Goal: Transaction & Acquisition: Book appointment/travel/reservation

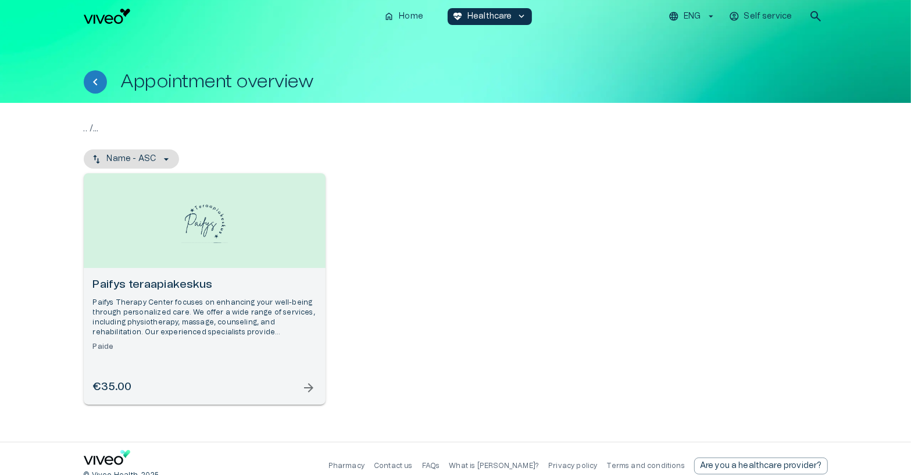
click at [284, 278] on h6 "Paifys teraapiakeskus" at bounding box center [204, 285] width 223 height 16
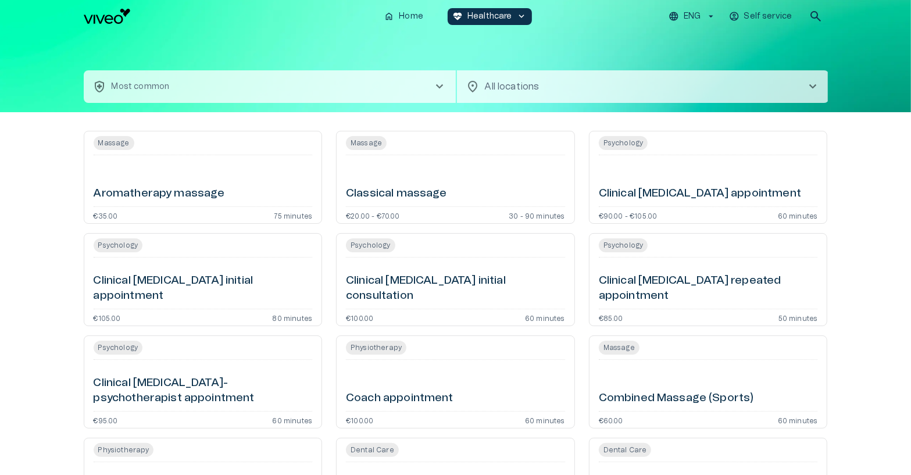
click at [475, 155] on hr at bounding box center [455, 155] width 219 height 1
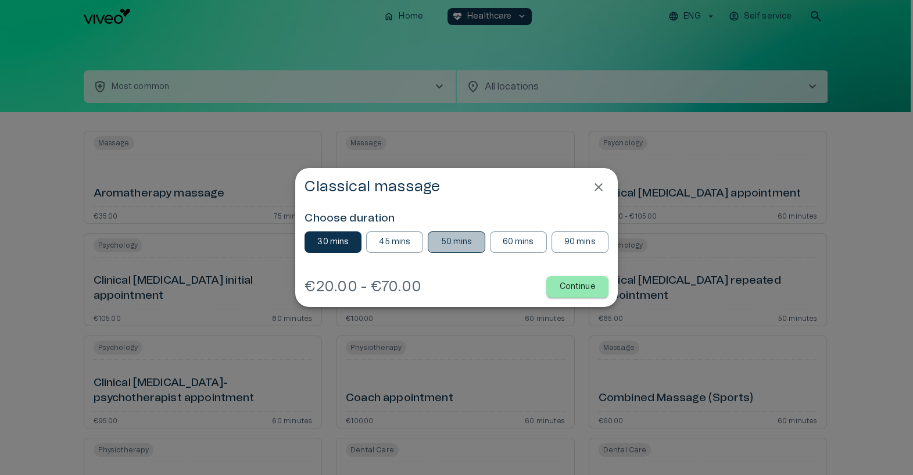
click at [459, 237] on p "50 mins" at bounding box center [456, 242] width 31 height 12
click at [505, 241] on p "60 mins" at bounding box center [518, 242] width 31 height 12
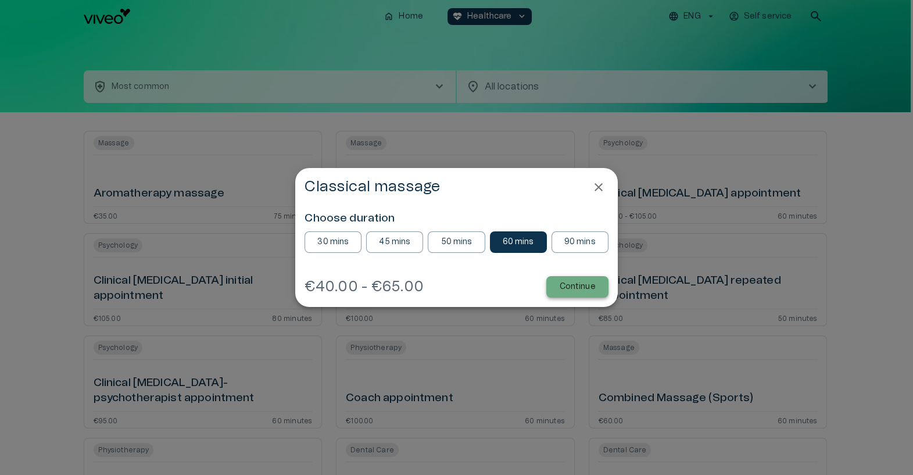
click at [557, 287] on button "Continue" at bounding box center [577, 287] width 62 height 22
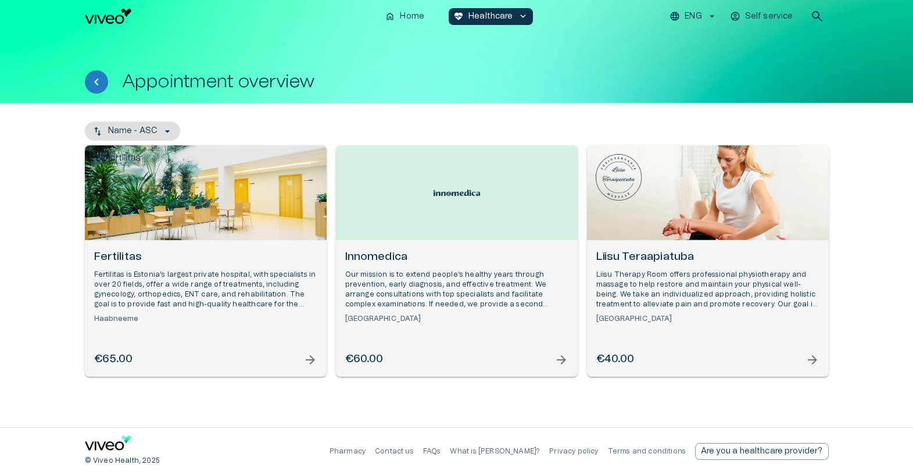
click at [217, 248] on div "Fertilitas Fertilitas is Estonia’s largest private hospital, with specialists i…" at bounding box center [206, 308] width 242 height 137
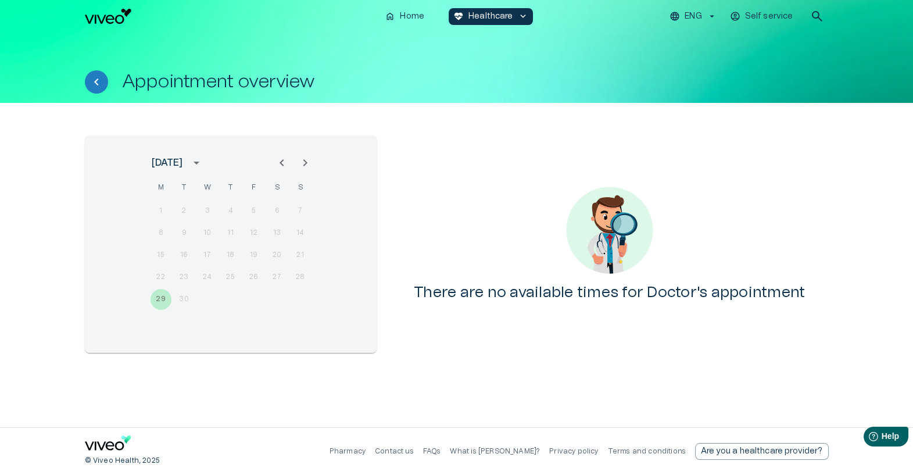
click at [301, 160] on icon "Next month" at bounding box center [305, 163] width 14 height 14
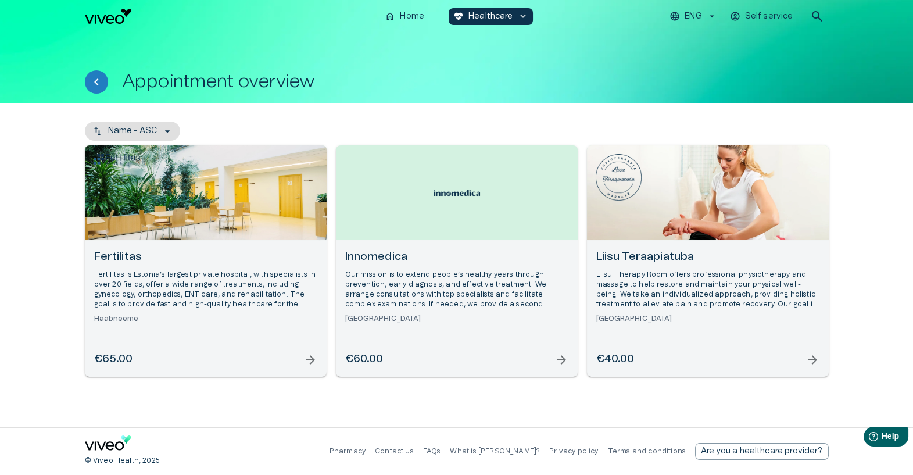
click at [404, 218] on div "Open selected supplier available booking dates" at bounding box center [457, 192] width 242 height 95
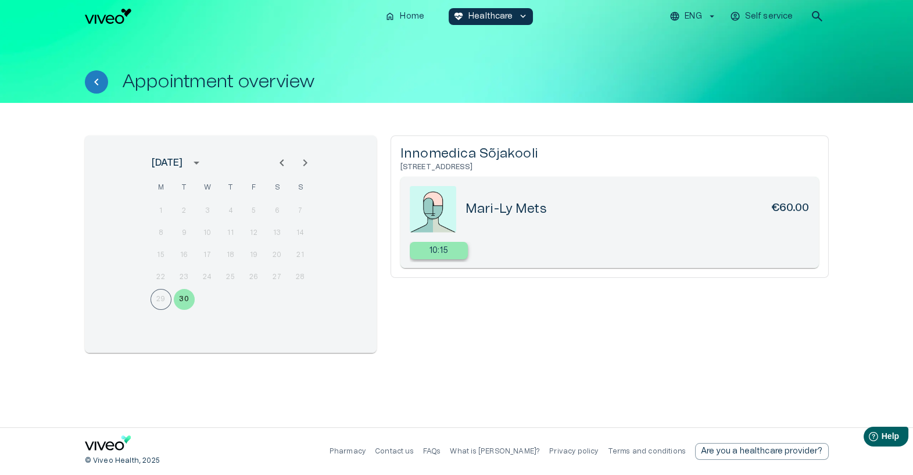
click at [432, 253] on p "10:15" at bounding box center [439, 251] width 19 height 12
